Goal: Task Accomplishment & Management: Manage account settings

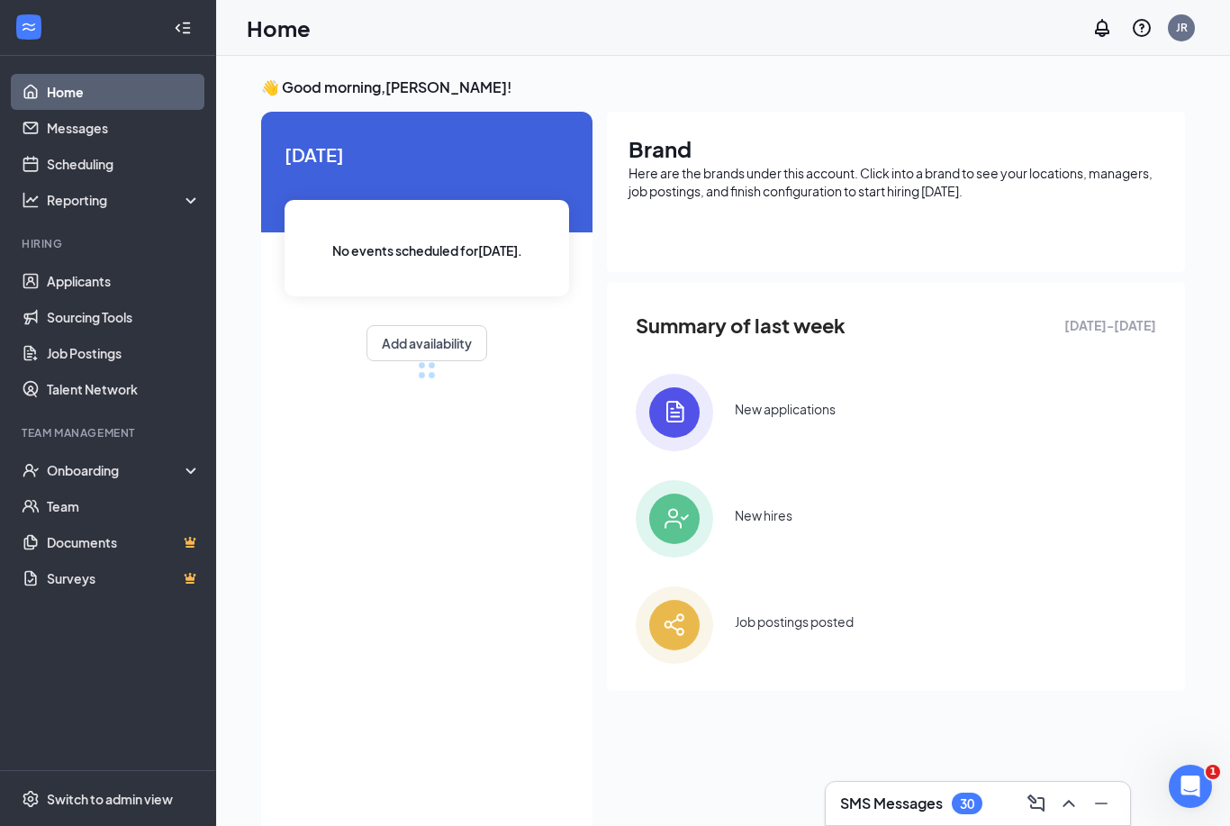
click at [65, 283] on link "Applicants" at bounding box center [124, 281] width 154 height 36
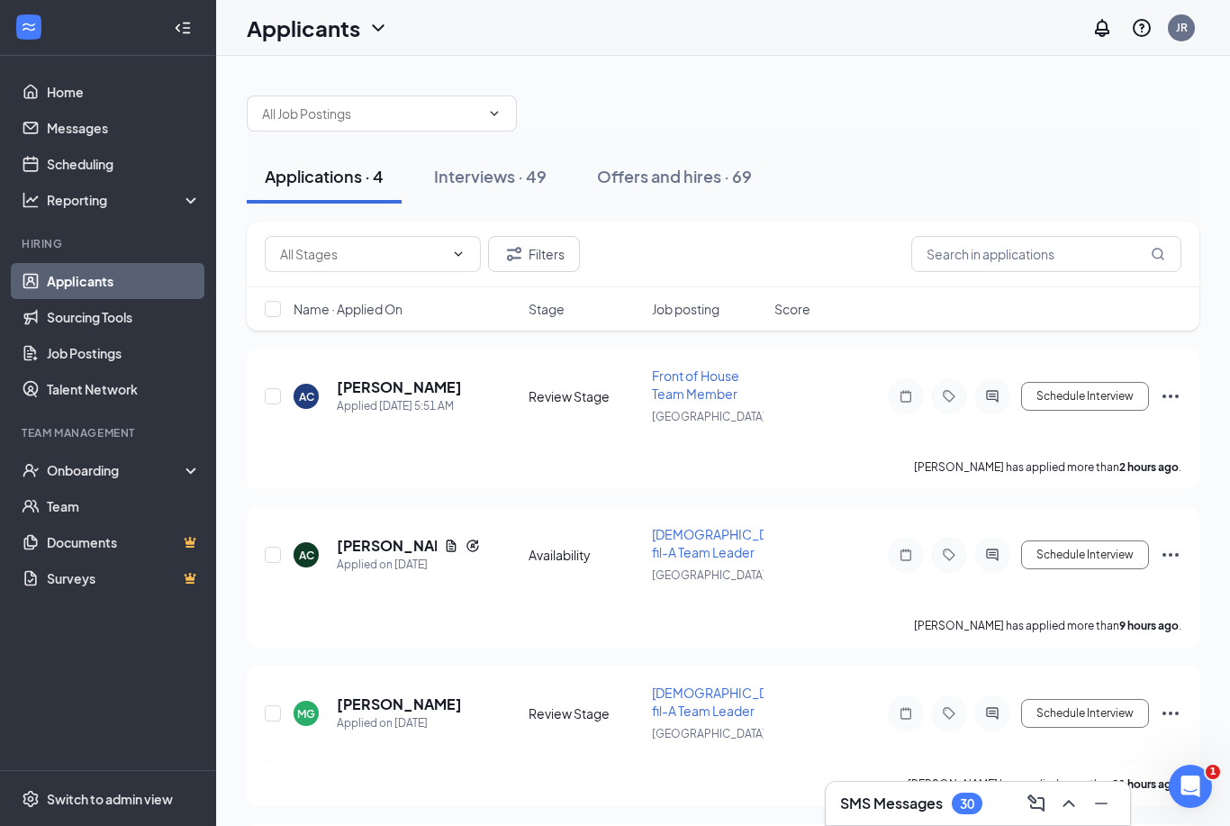
click at [71, 467] on div "Onboarding" at bounding box center [116, 470] width 139 height 18
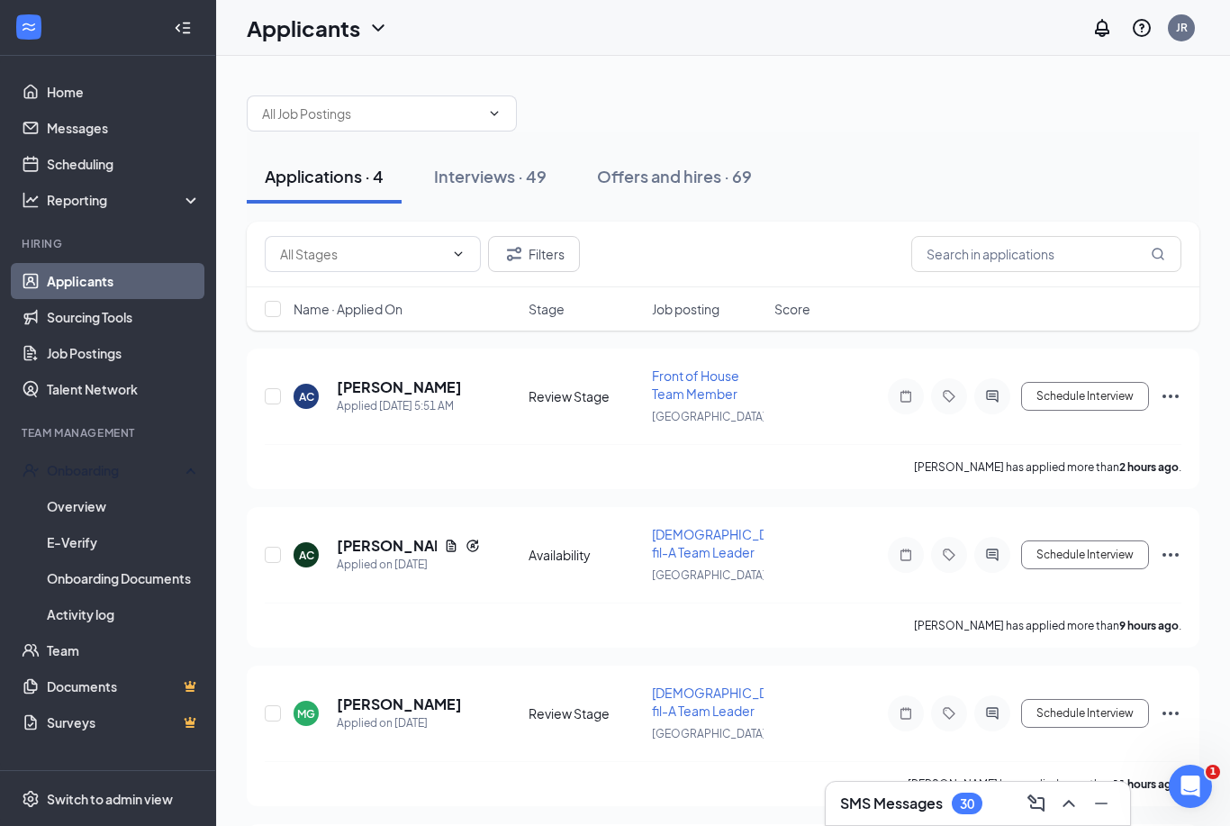
click at [70, 471] on div "Onboarding" at bounding box center [116, 470] width 139 height 18
click at [62, 479] on div "Onboarding" at bounding box center [116, 470] width 139 height 18
click at [59, 505] on link "Overview" at bounding box center [124, 506] width 154 height 36
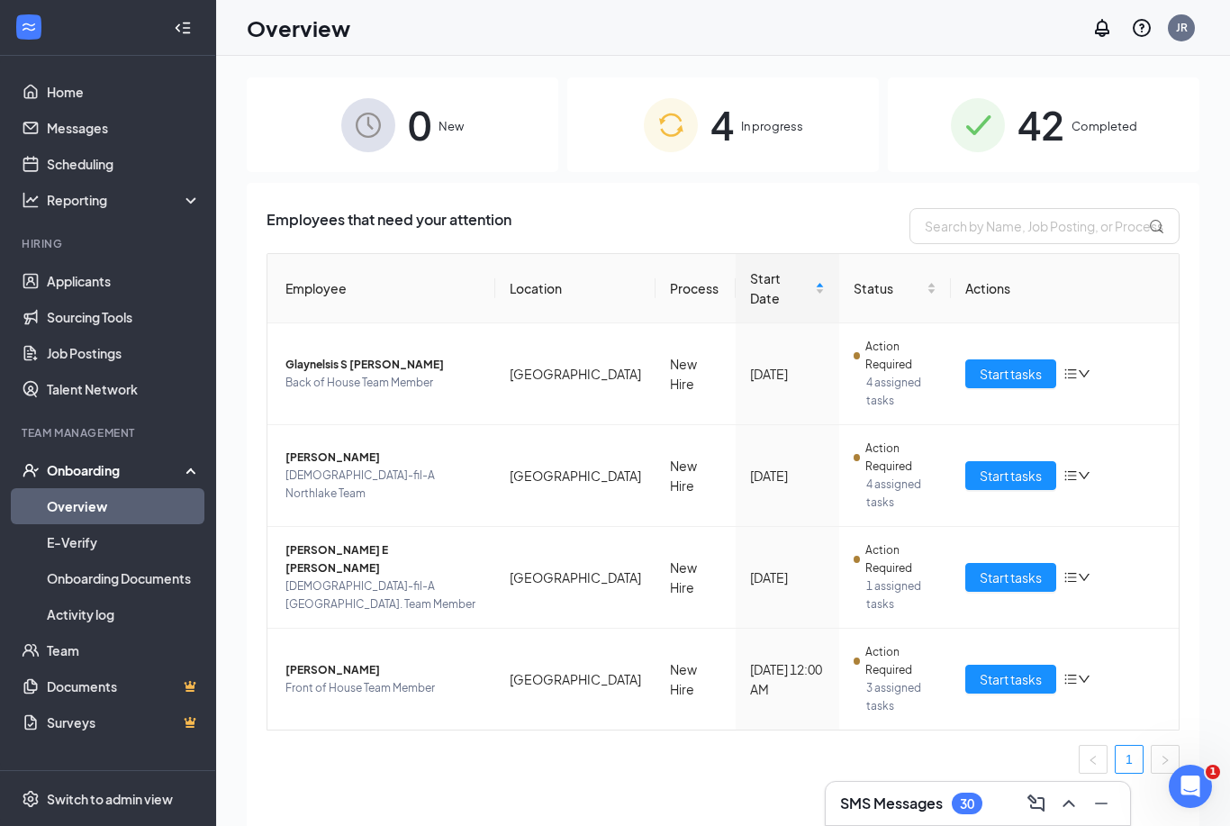
click at [810, 132] on div "4 In progress" at bounding box center [723, 124] width 312 height 95
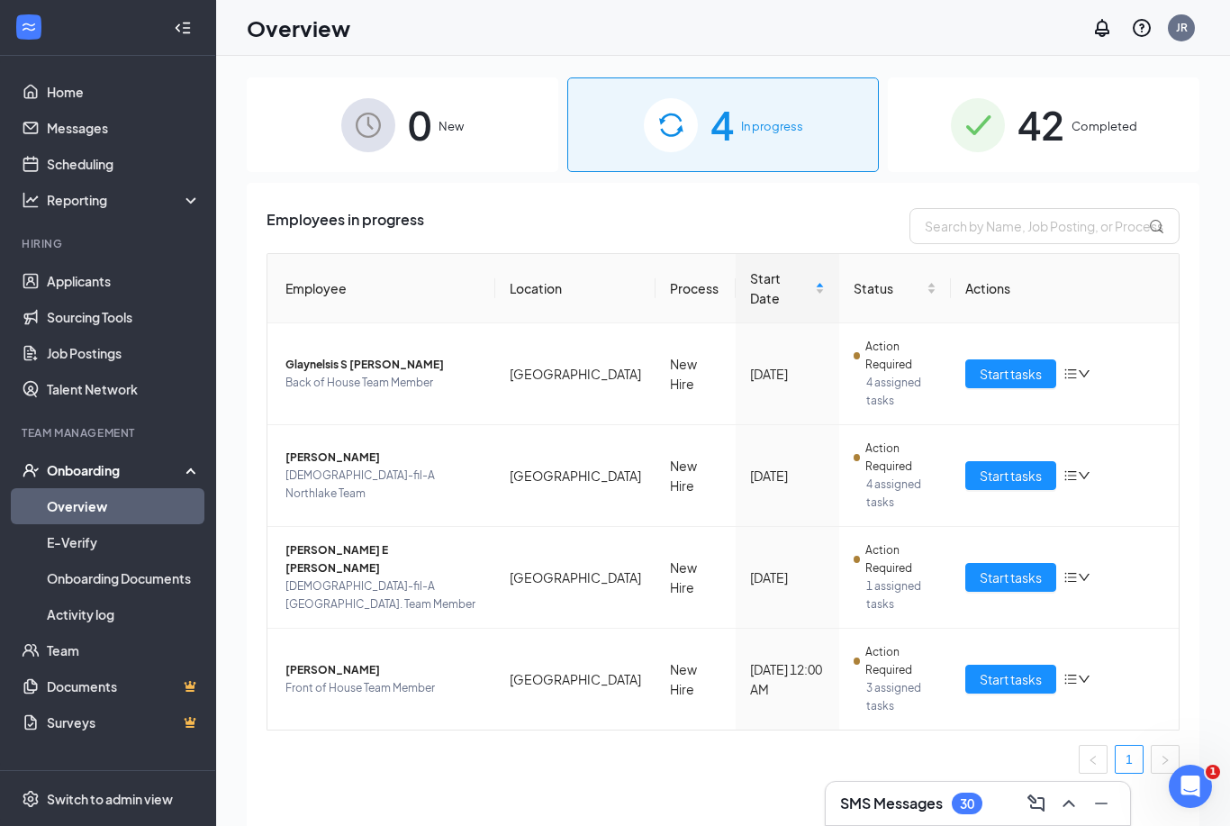
click at [318, 123] on div "0 New" at bounding box center [403, 124] width 312 height 95
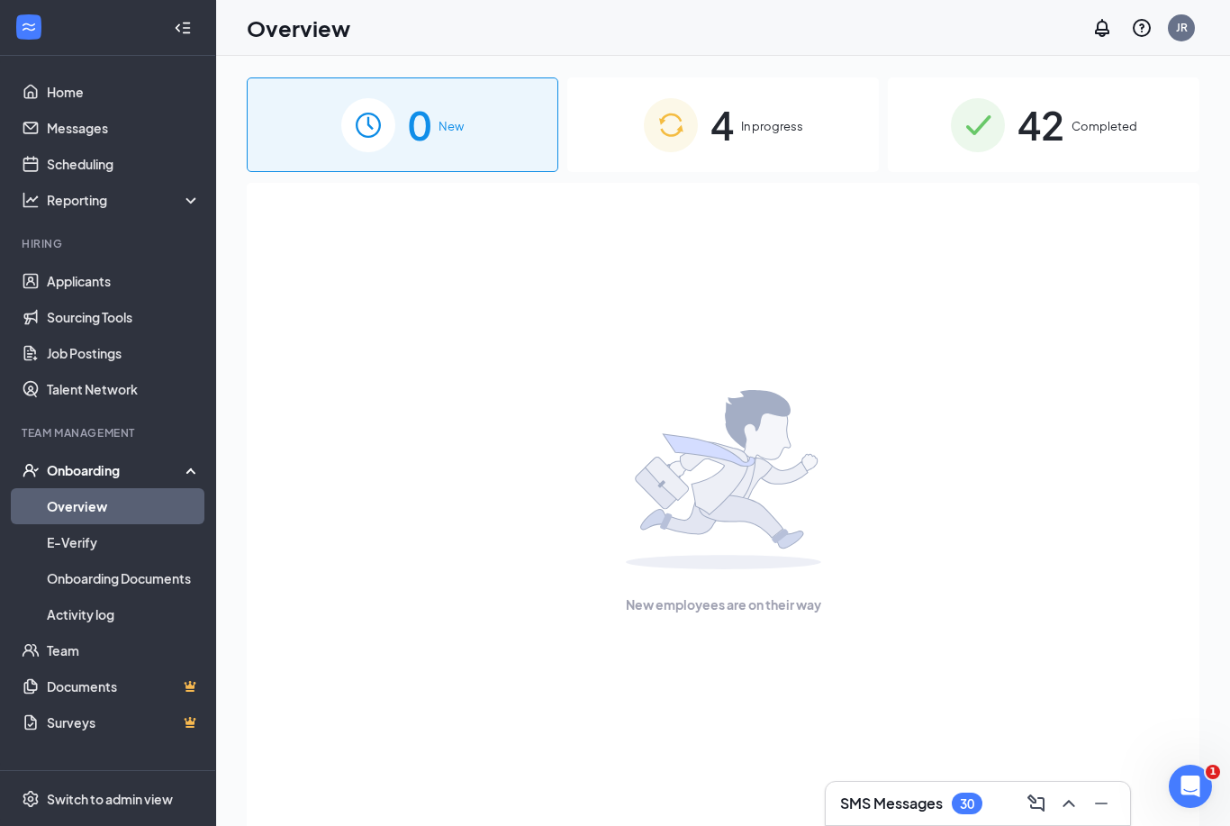
click at [1080, 105] on div "42 Completed" at bounding box center [1044, 124] width 312 height 95
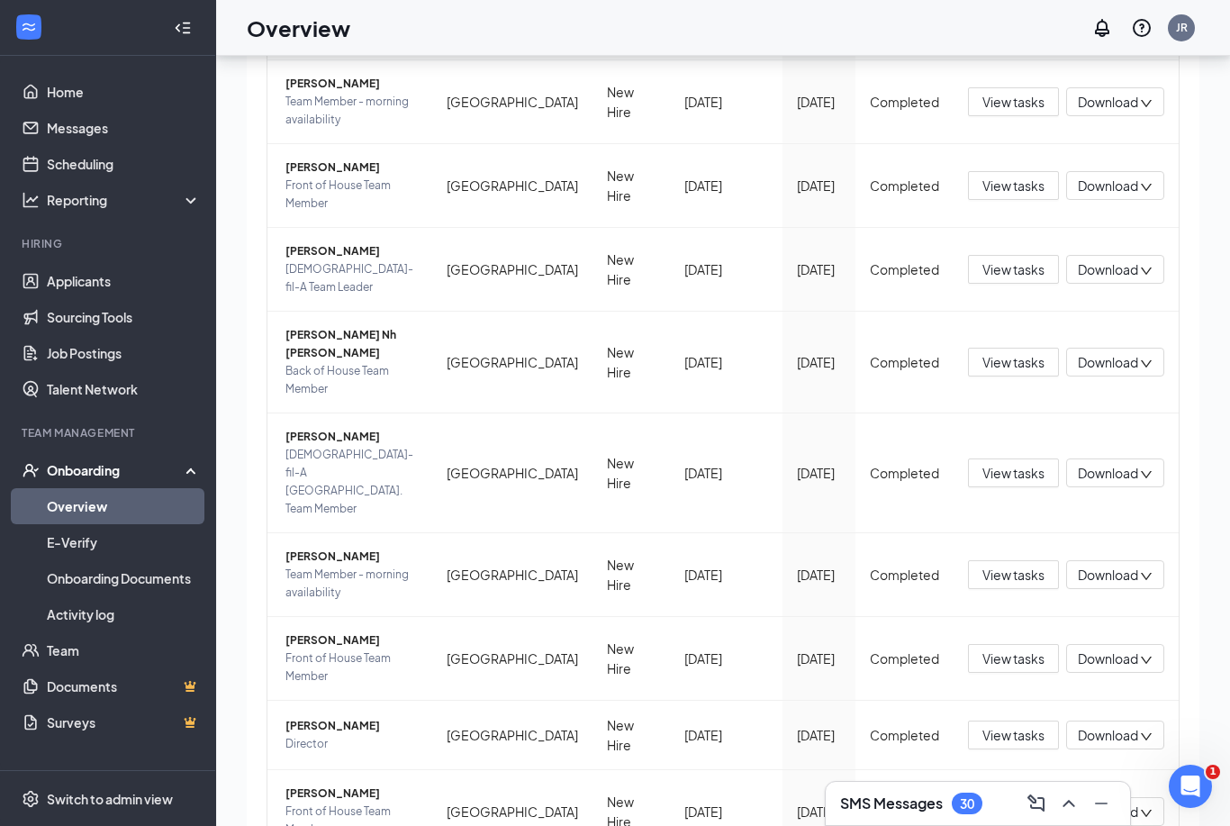
scroll to position [81, 0]
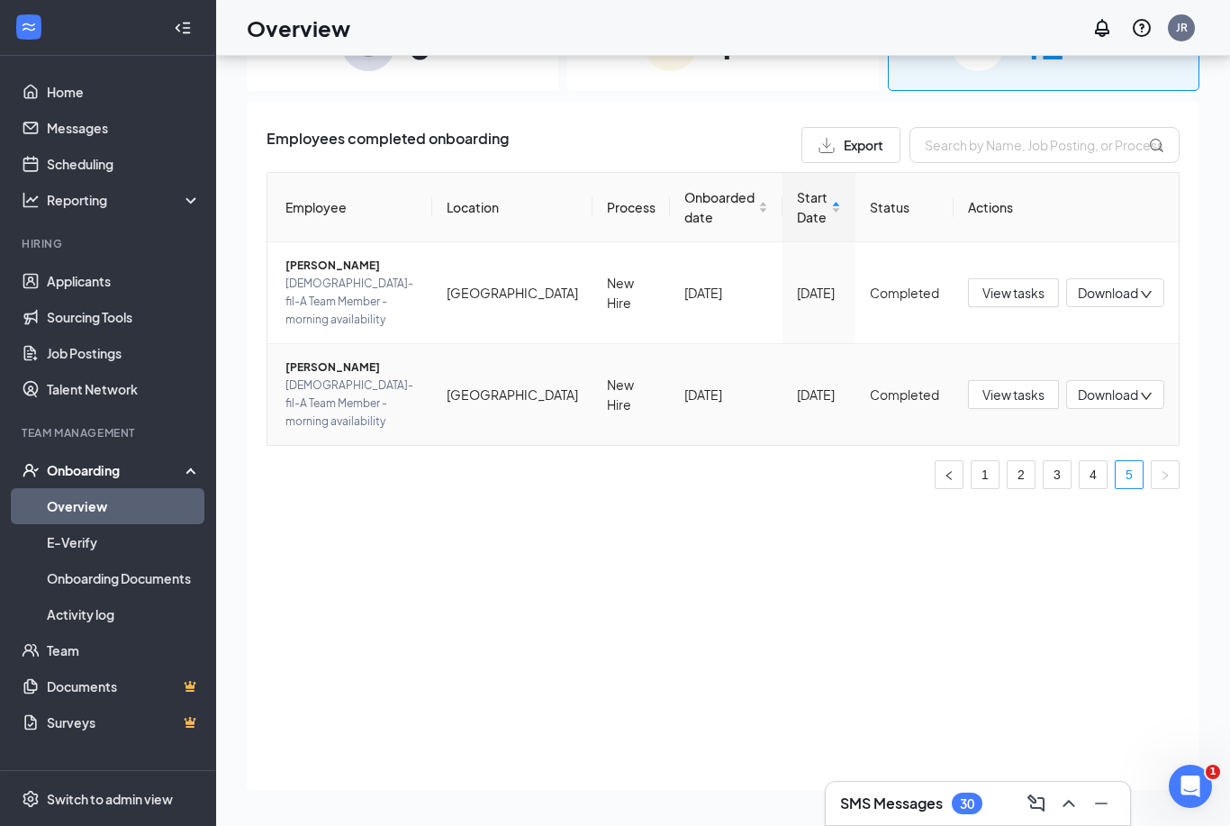
click at [339, 358] on span "[PERSON_NAME]" at bounding box center [351, 367] width 132 height 18
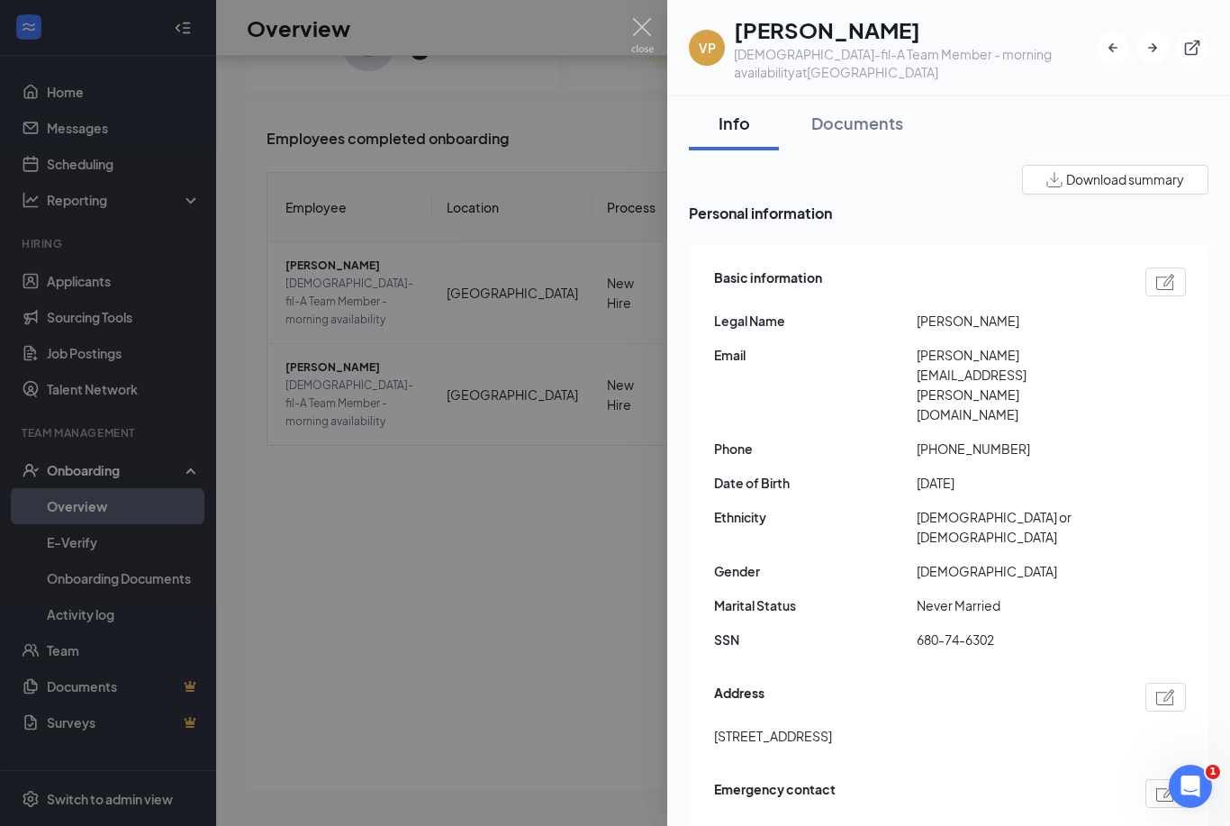
click at [436, 315] on div at bounding box center [615, 413] width 1230 height 826
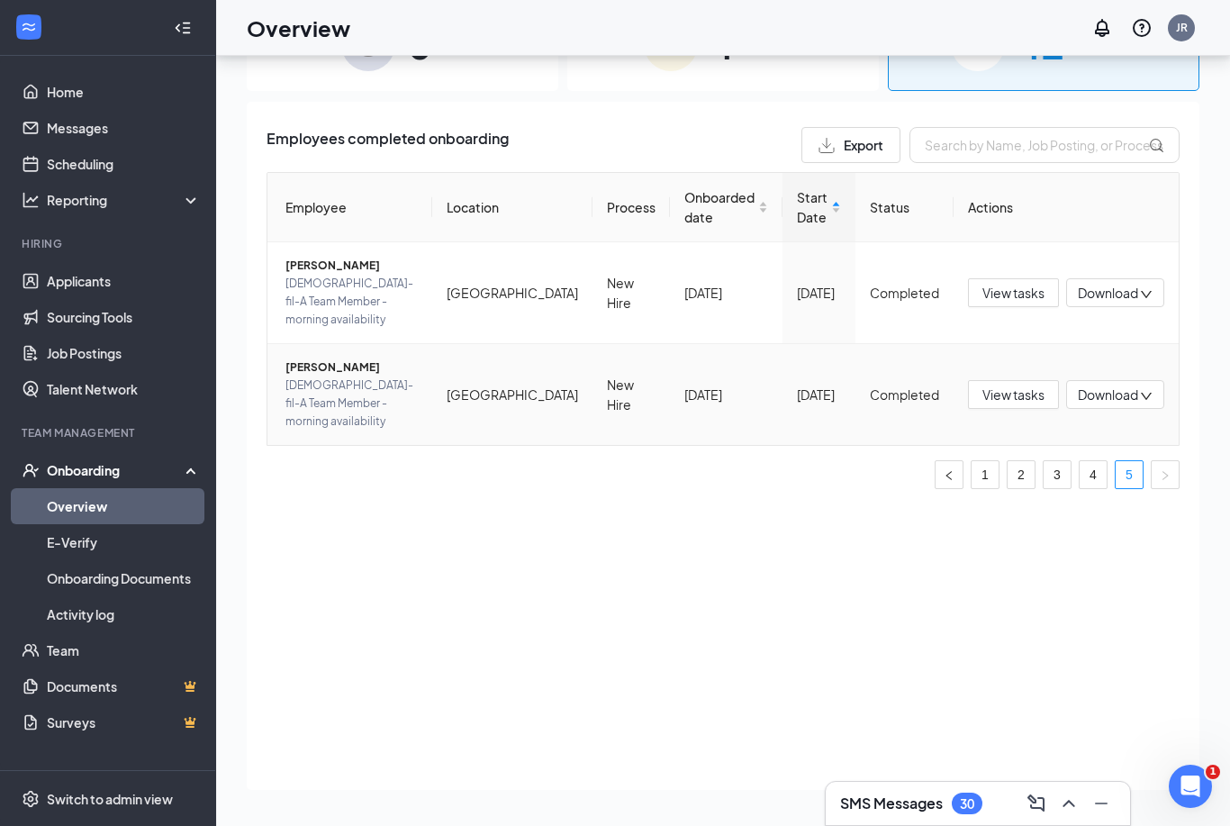
click at [418, 376] on span "[DEMOGRAPHIC_DATA]-fil-A Team Member - morning availability" at bounding box center [351, 403] width 132 height 54
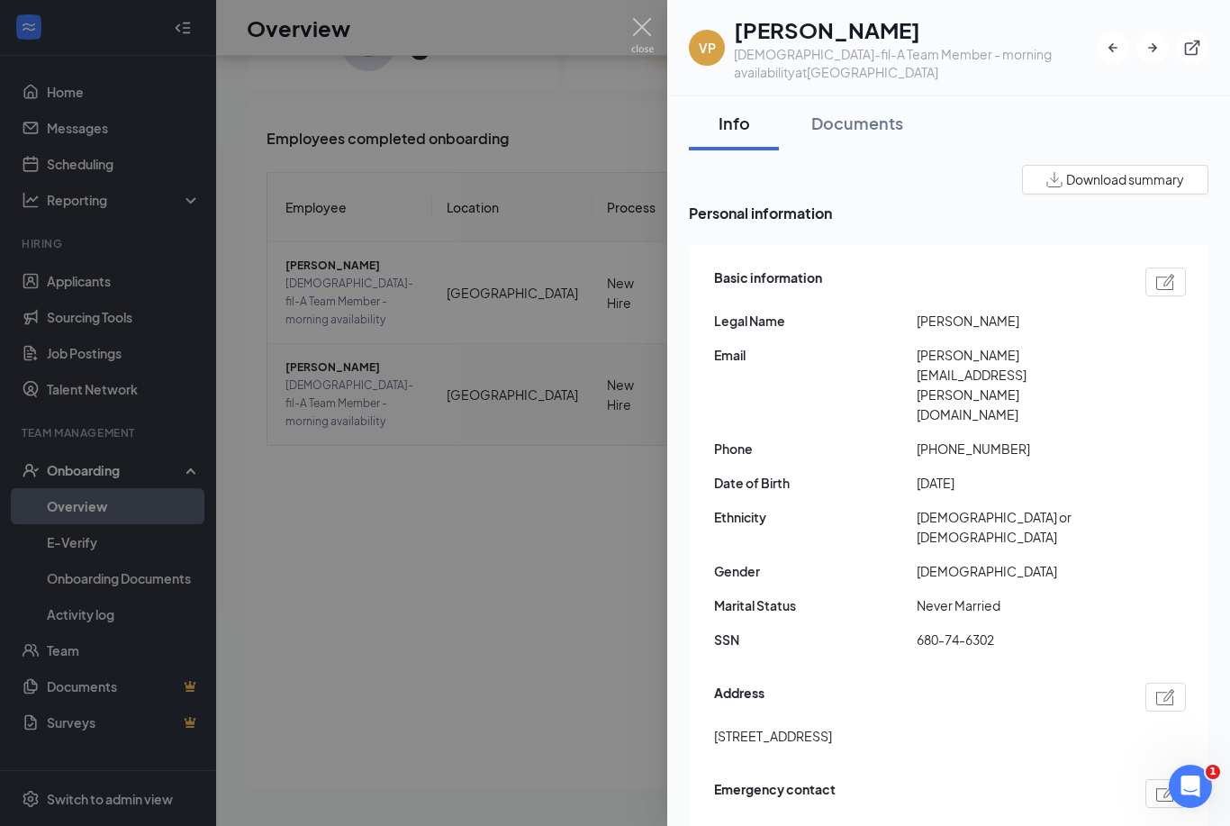
click at [1189, 789] on icon "Open Intercom Messenger" at bounding box center [1190, 786] width 13 height 14
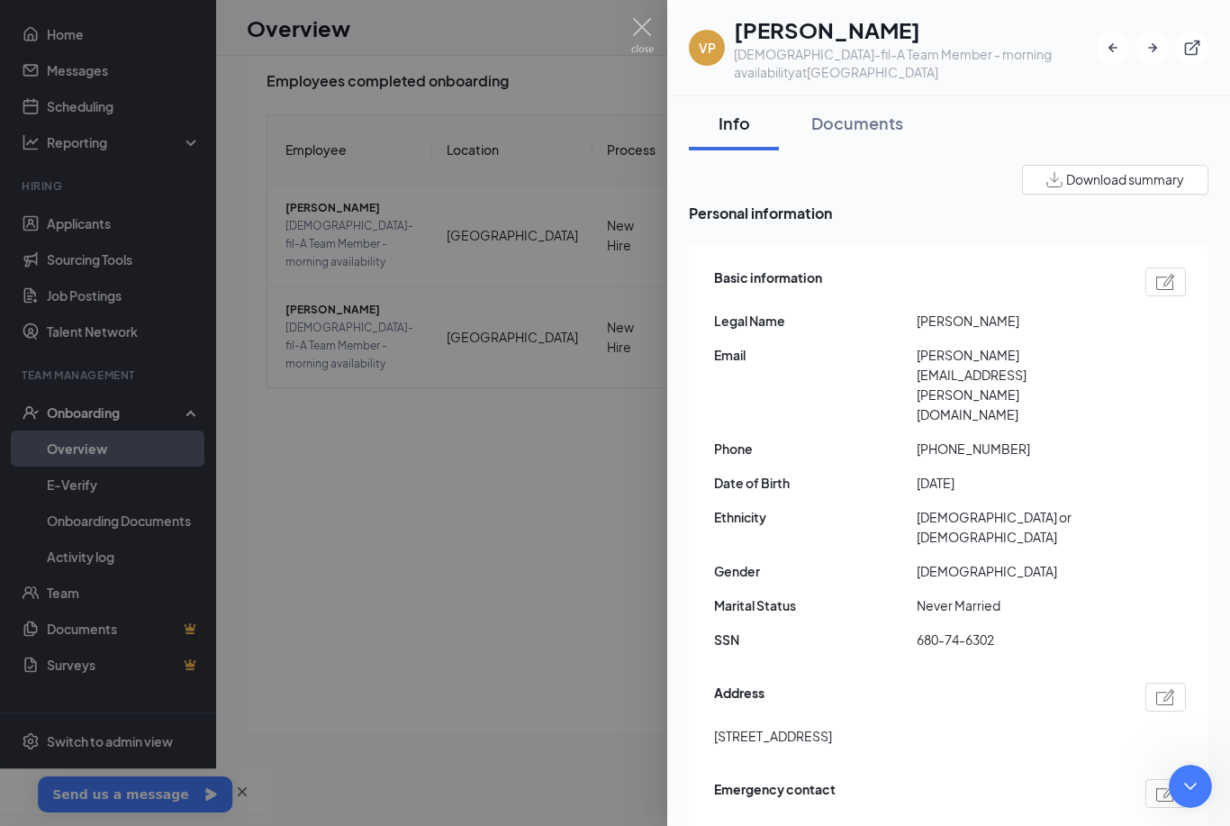
click at [249, 797] on icon "Close" at bounding box center [242, 791] width 14 height 14
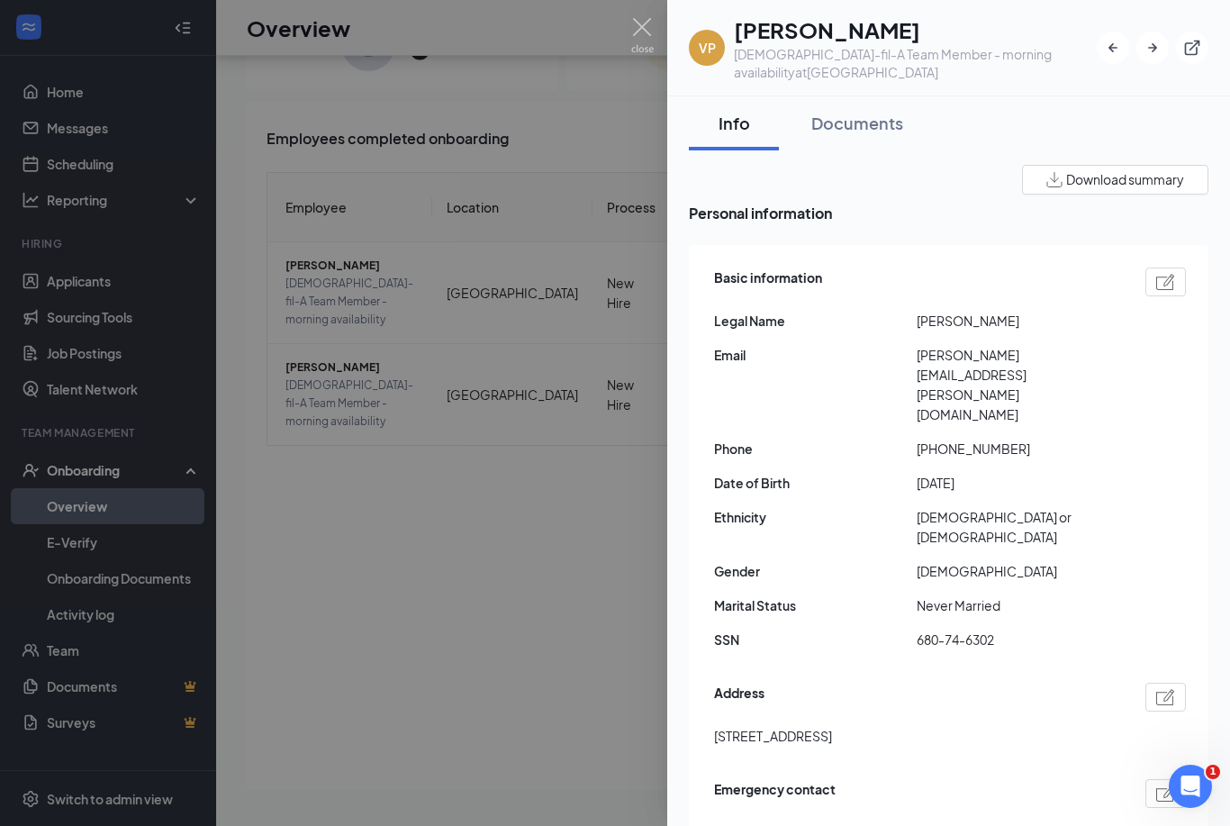
click at [579, 501] on div at bounding box center [615, 413] width 1230 height 826
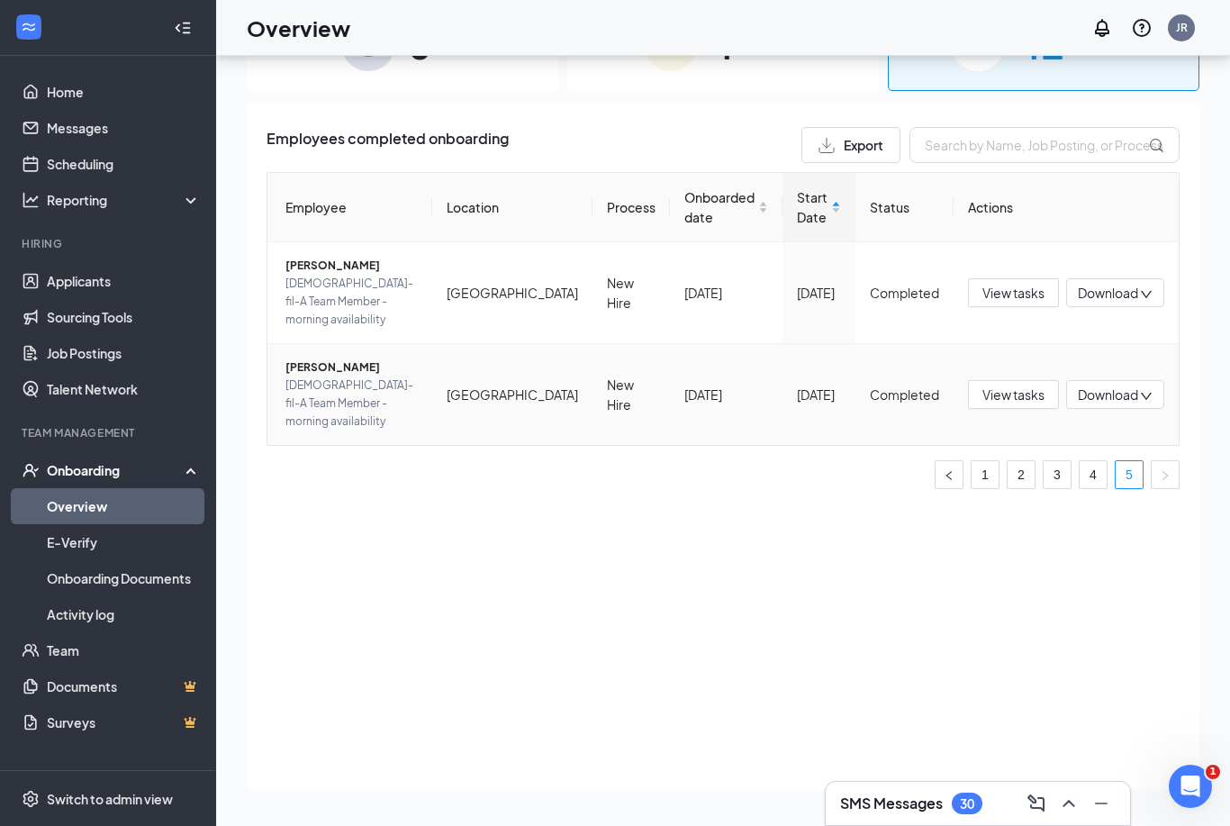
click at [321, 376] on span "[DEMOGRAPHIC_DATA]-fil-A Team Member - morning availability" at bounding box center [351, 403] width 132 height 54
